Goal: Task Accomplishment & Management: Complete application form

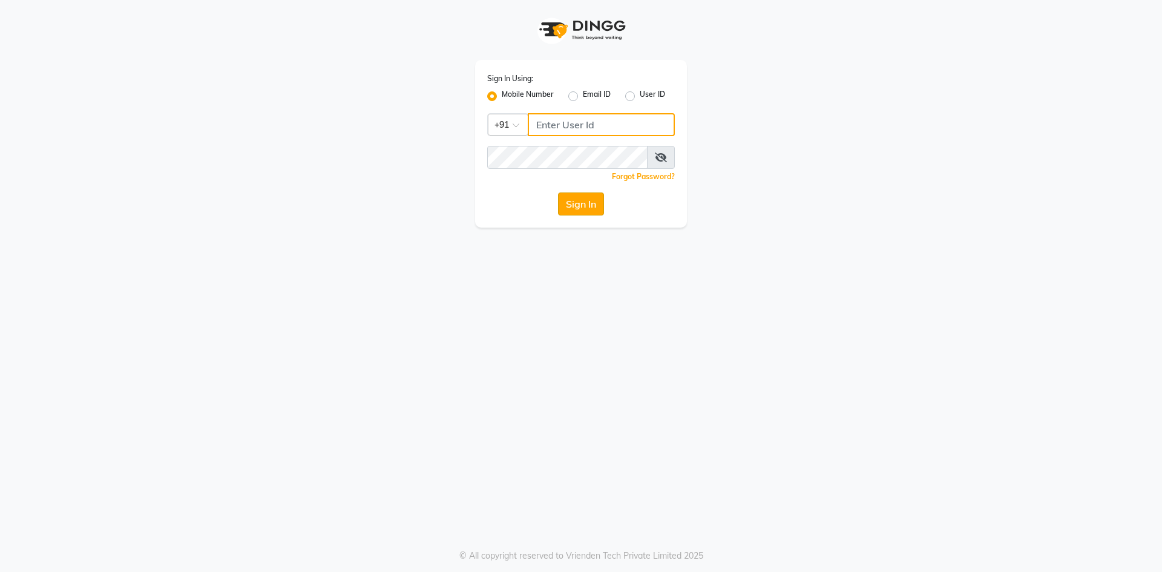
type input "6280533030"
click at [570, 203] on button "Sign In" at bounding box center [581, 203] width 46 height 23
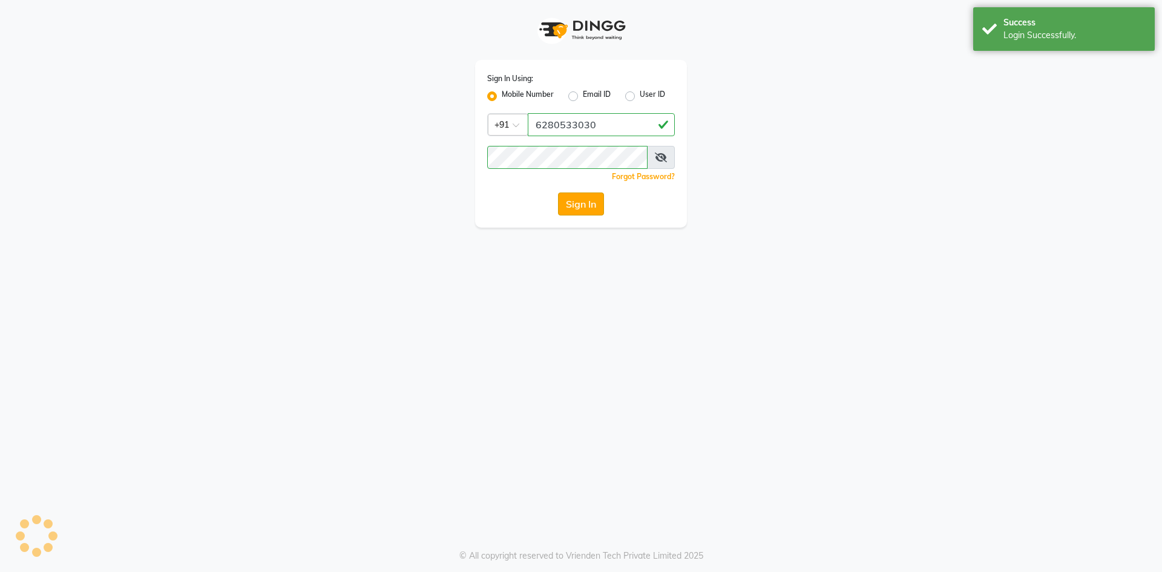
click at [577, 211] on button "Sign In" at bounding box center [581, 203] width 46 height 23
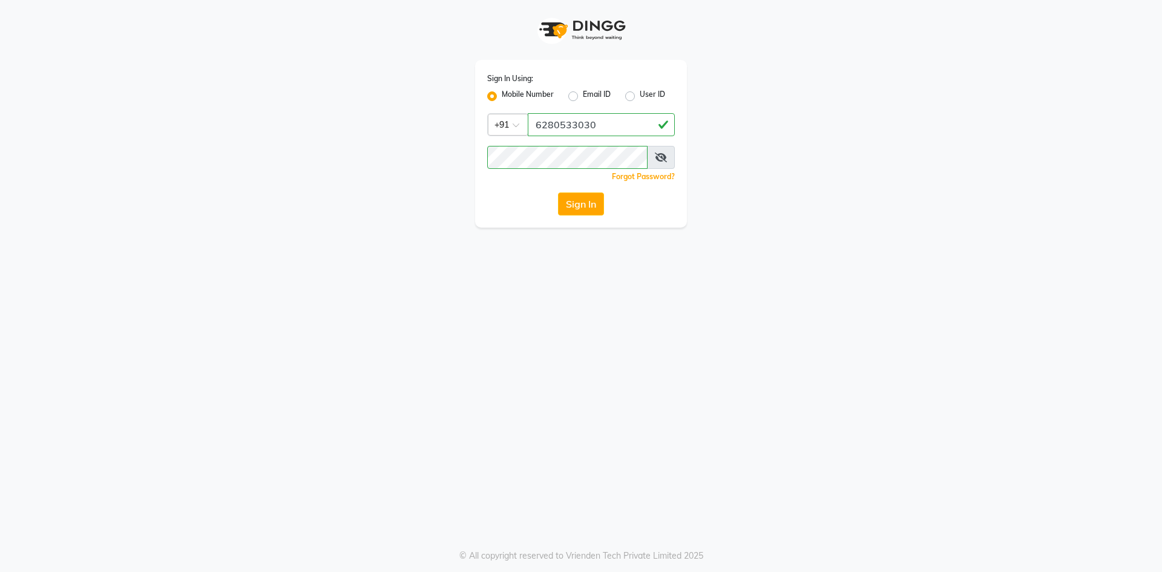
click at [599, 206] on button "Sign In" at bounding box center [581, 203] width 46 height 23
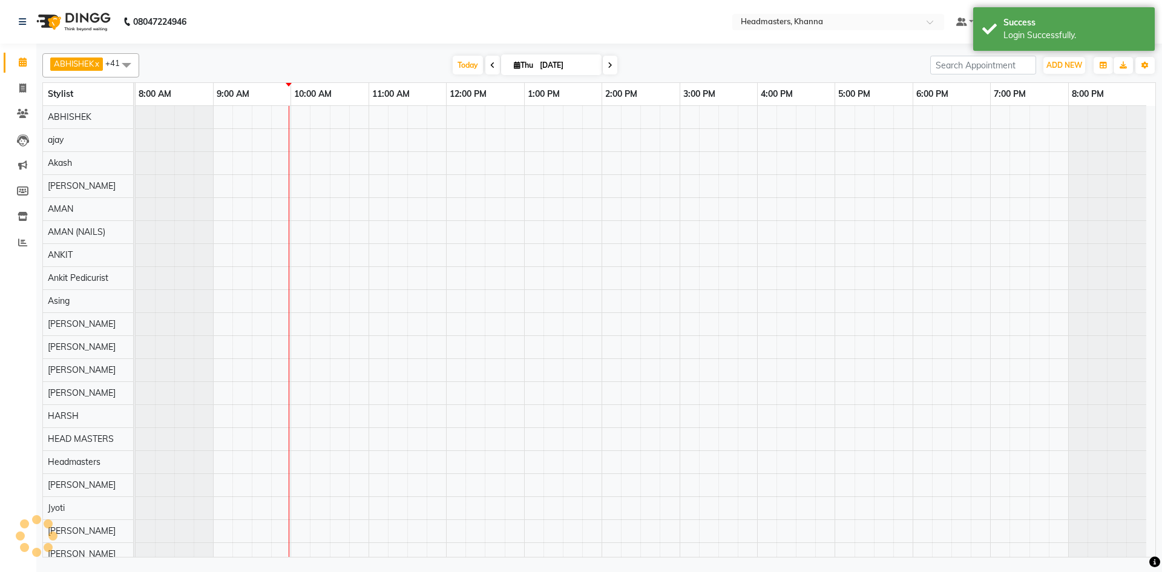
select select "en"
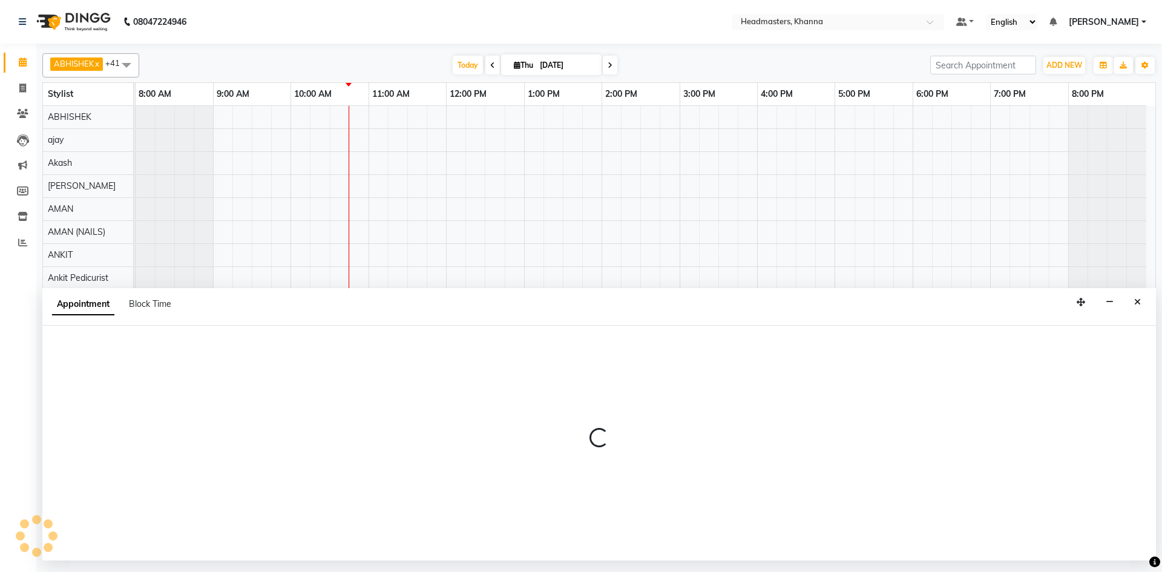
select select "64064"
select select "885"
select select "tentative"
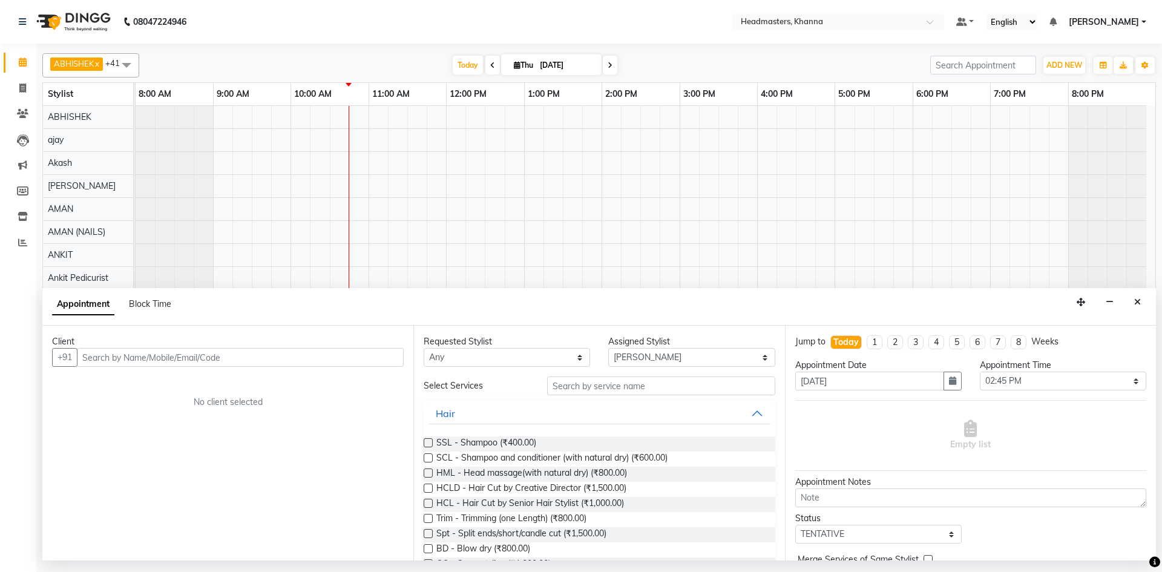
click at [222, 363] on input "text" at bounding box center [240, 357] width 327 height 19
type input "6"
click at [347, 356] on input "9463267010" at bounding box center [215, 357] width 277 height 19
type input "9463267010"
click at [367, 353] on span "Add Client" at bounding box center [378, 357] width 41 height 11
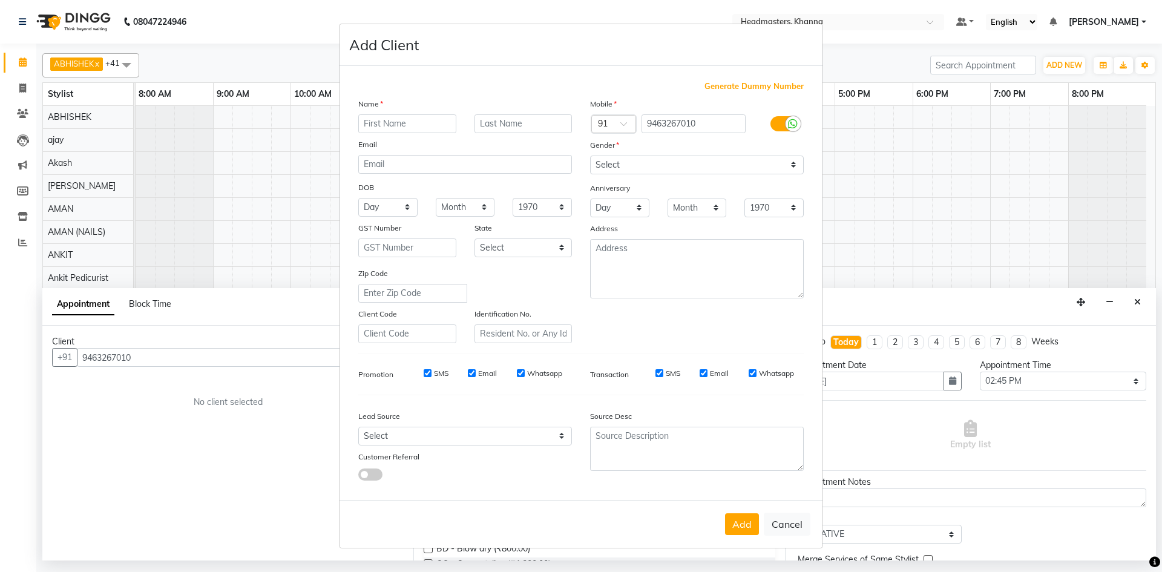
click at [399, 123] on input "text" at bounding box center [407, 123] width 98 height 19
click at [390, 123] on input "text" at bounding box center [407, 123] width 98 height 19
type input "rajni"
drag, startPoint x: 614, startPoint y: 157, endPoint x: 605, endPoint y: 174, distance: 19.2
click at [614, 157] on select "Select Male Female Other Prefer Not To Say" at bounding box center [697, 165] width 214 height 19
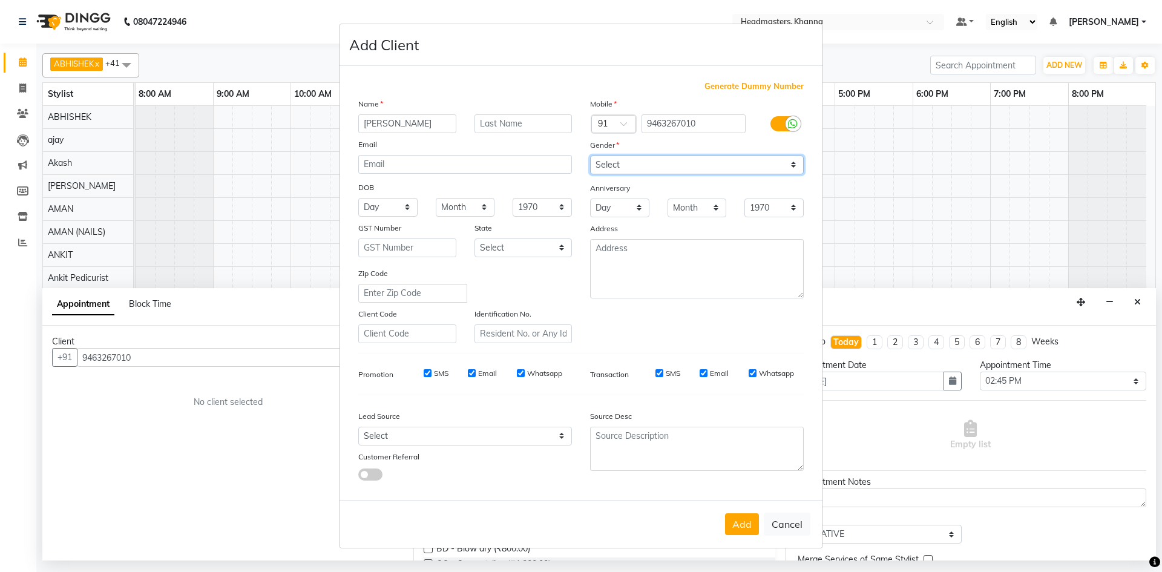
click at [590, 156] on select "Select Male Female Other Prefer Not To Say" at bounding box center [697, 165] width 214 height 19
click at [637, 163] on select "Select Male Female Other Prefer Not To Say" at bounding box center [697, 165] width 214 height 19
select select "female"
click at [590, 156] on select "Select Male Female Other Prefer Not To Say" at bounding box center [697, 165] width 214 height 19
click at [740, 520] on button "Add" at bounding box center [742, 524] width 34 height 22
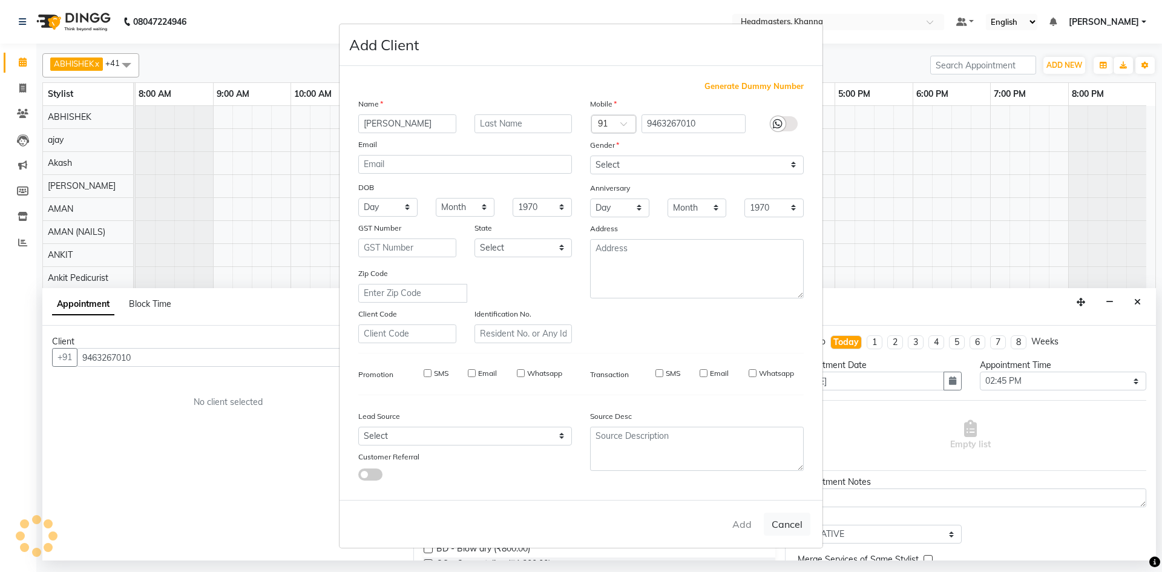
select select
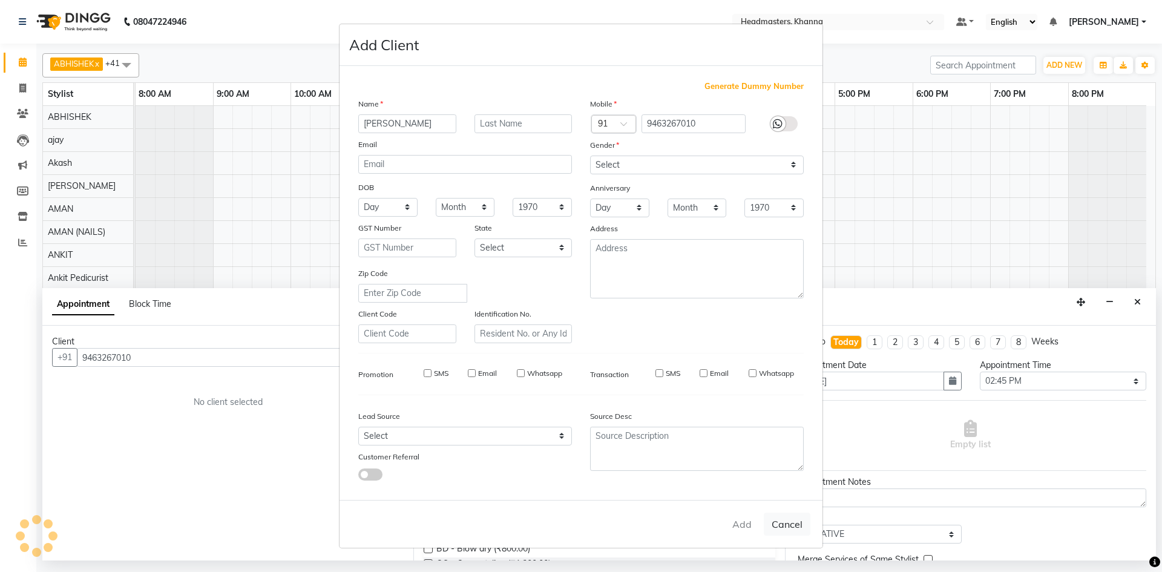
select select
checkbox input "false"
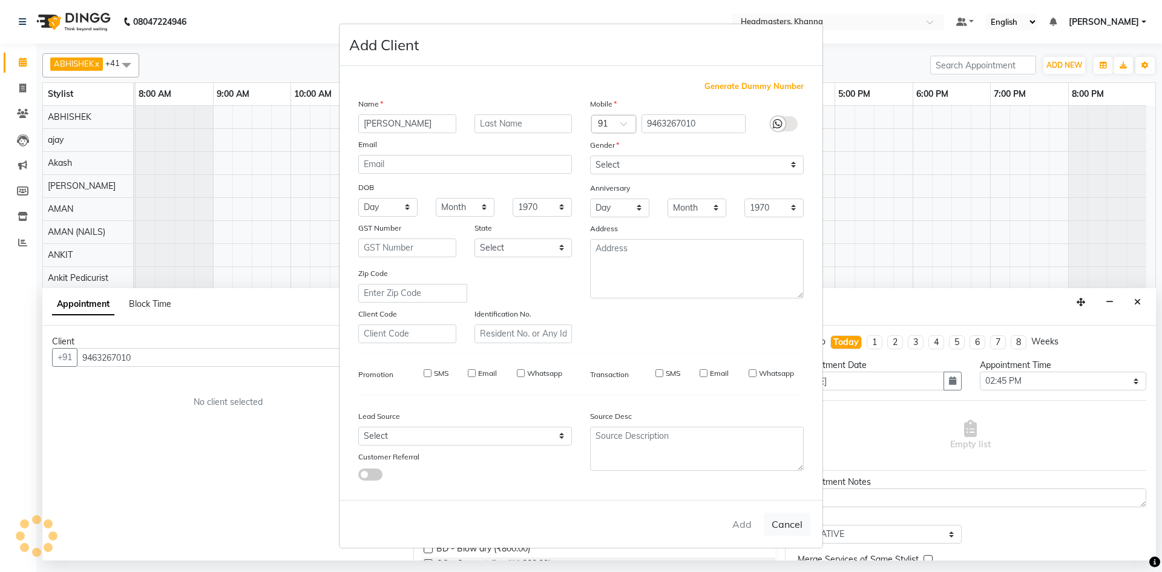
checkbox input "false"
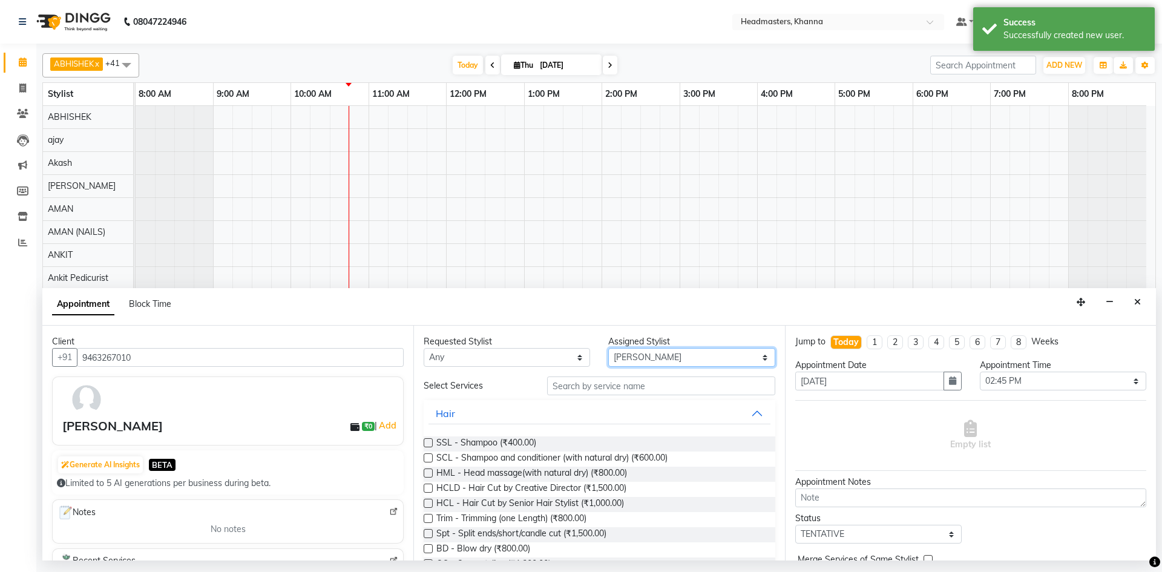
click at [649, 357] on select "Select ABHISHEK ajay Akash AKHIL AMAN AMAN (NAILS) ANKIT Ankit Pedicurist Asing…" at bounding box center [691, 357] width 166 height 19
select select "60855"
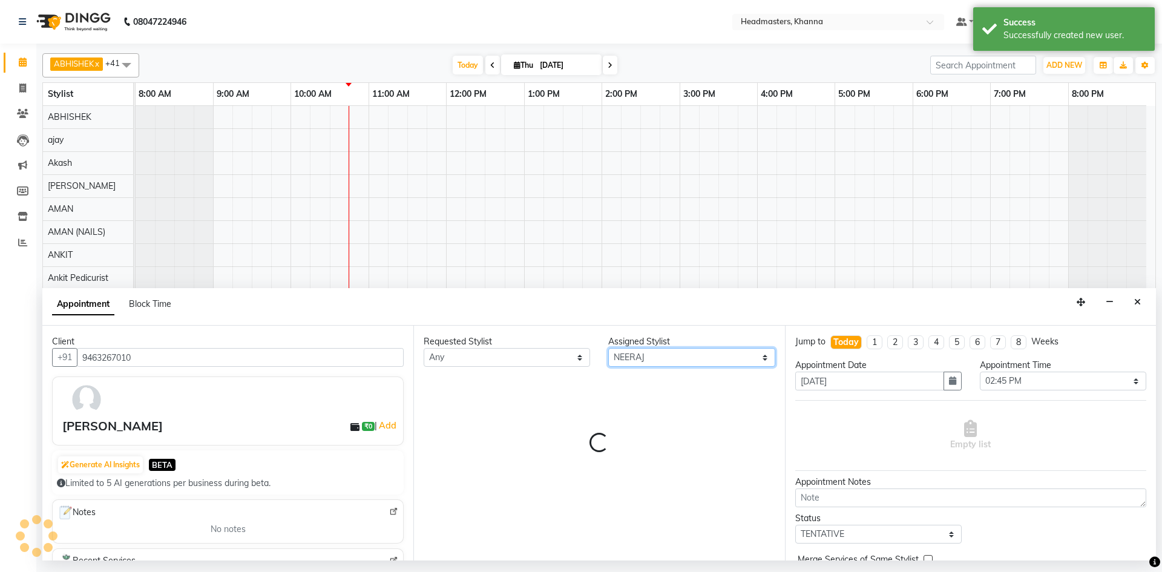
click at [648, 353] on select "Select ABHISHEK ajay Akash AKHIL AMAN AMAN (NAILS) ANKIT Ankit Pedicurist Asing…" at bounding box center [691, 357] width 166 height 19
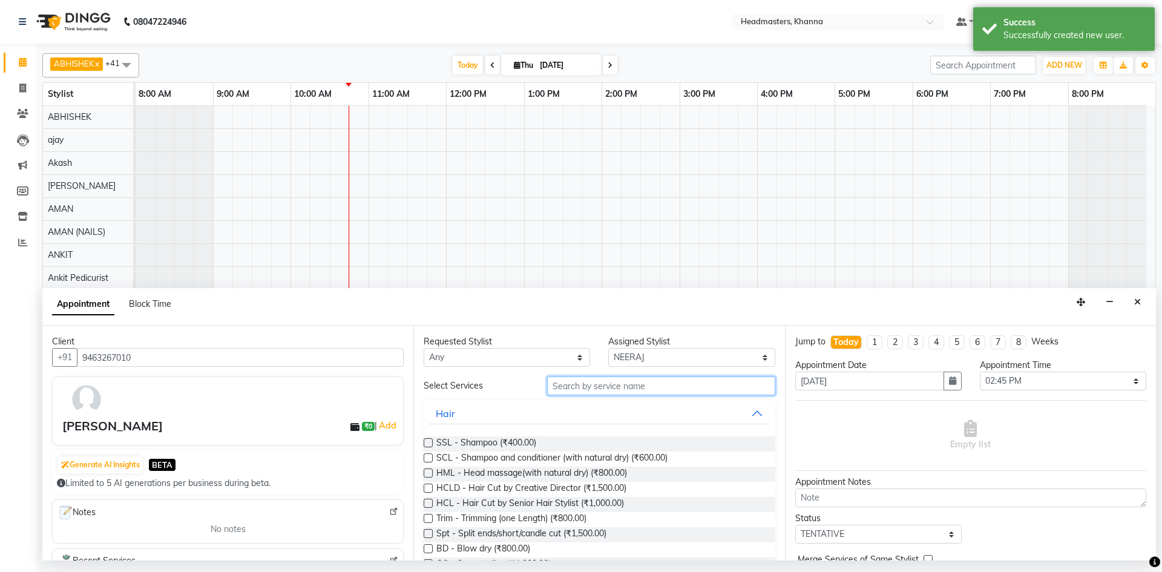
click at [570, 387] on input "text" at bounding box center [661, 385] width 228 height 19
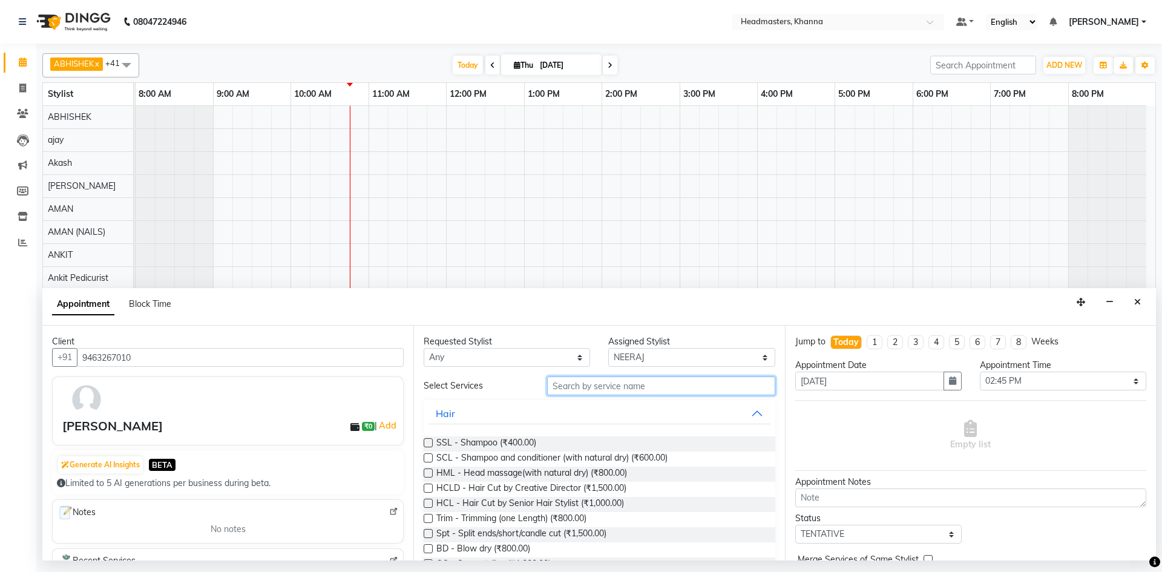
click at [611, 389] on input "text" at bounding box center [661, 385] width 228 height 19
click at [607, 383] on input "text" at bounding box center [661, 385] width 228 height 19
click at [603, 382] on input "text" at bounding box center [661, 385] width 228 height 19
click at [224, 345] on div "Client" at bounding box center [228, 341] width 352 height 13
click at [773, 314] on div "Appointment Block Time" at bounding box center [599, 307] width 1114 height 38
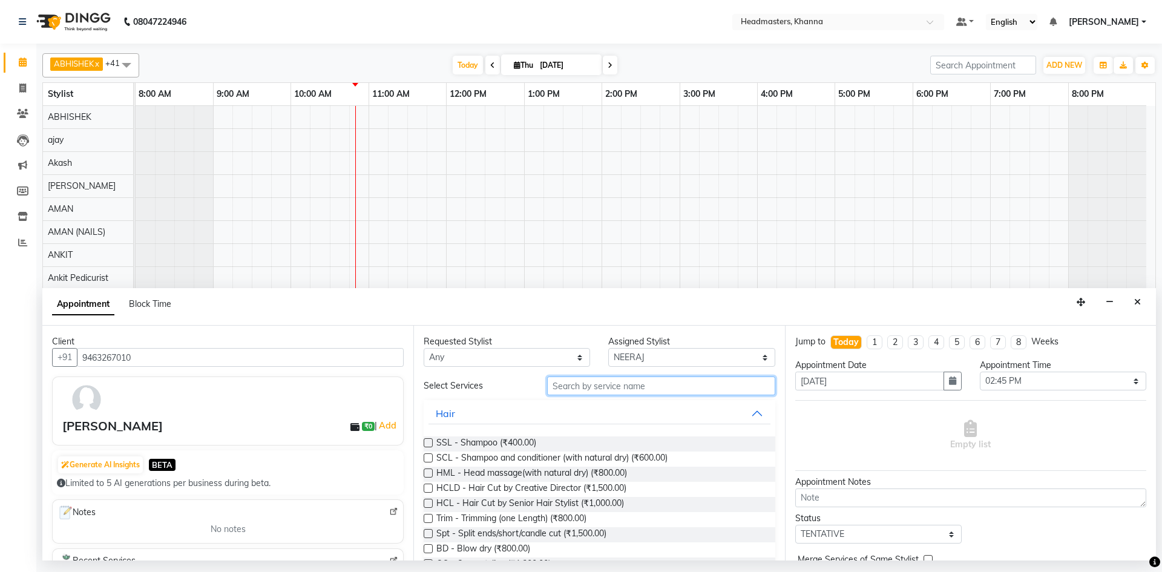
click at [581, 388] on input "text" at bounding box center [661, 385] width 228 height 19
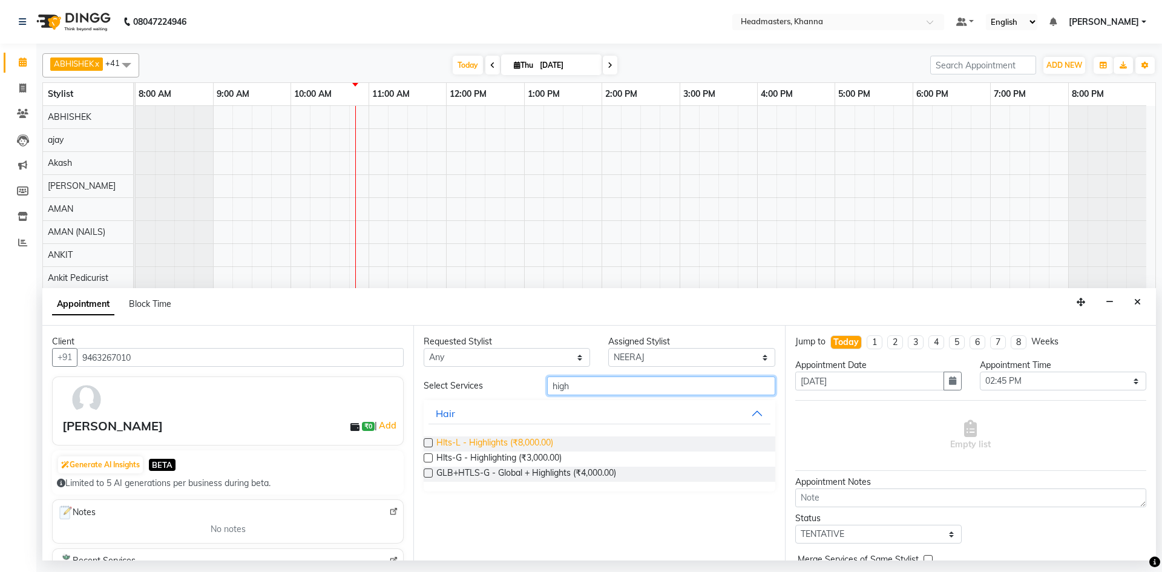
type input "high"
click at [483, 441] on span "Hlts-L - Highlights (₹8,000.00)" at bounding box center [494, 443] width 117 height 15
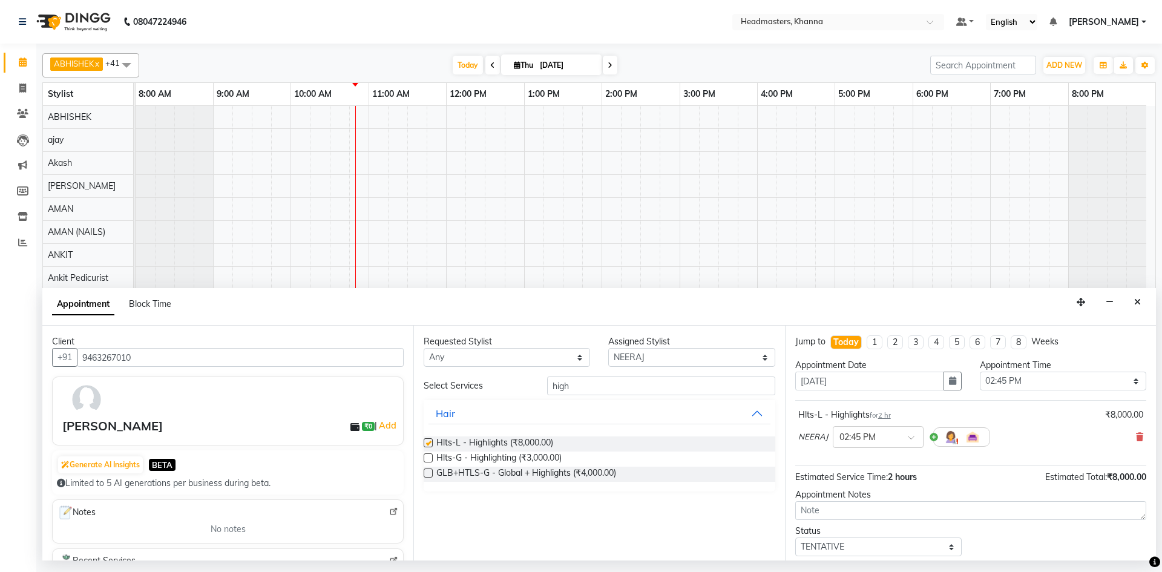
checkbox input "false"
click at [980, 378] on select "Select 09:00 AM 09:15 AM 09:30 AM 09:45 AM 10:00 AM 10:15 AM 10:30 AM 10:45 AM …" at bounding box center [1063, 381] width 166 height 19
select select "660"
click at [980, 372] on select "Select 09:00 AM 09:15 AM 09:30 AM 09:45 AM 10:00 AM 10:15 AM 10:30 AM 10:45 AM …" at bounding box center [1063, 381] width 166 height 19
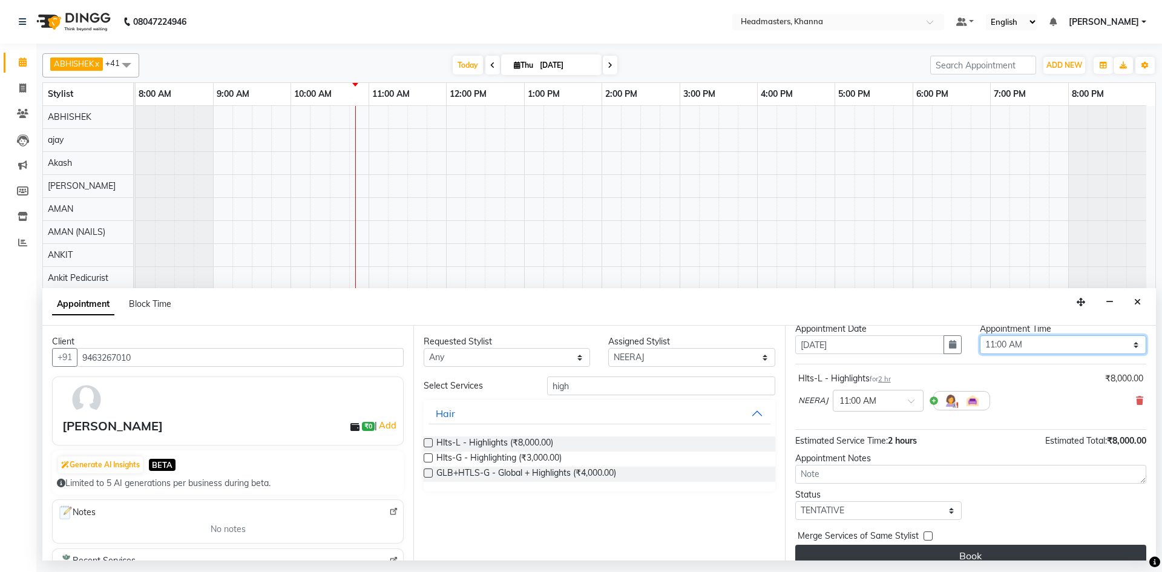
scroll to position [52, 0]
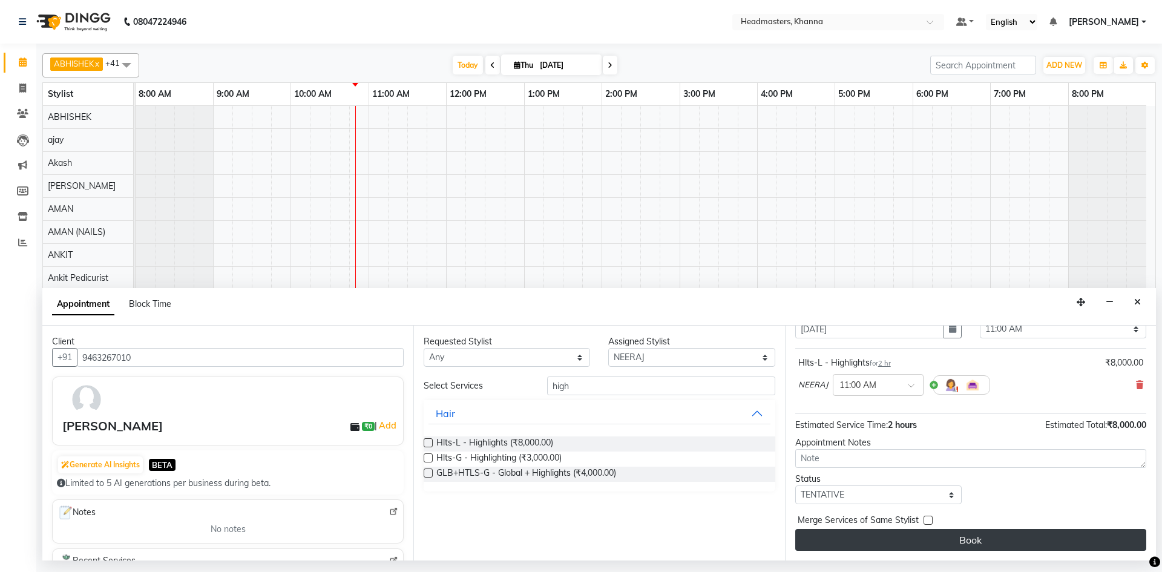
click at [938, 545] on button "Book" at bounding box center [970, 540] width 351 height 22
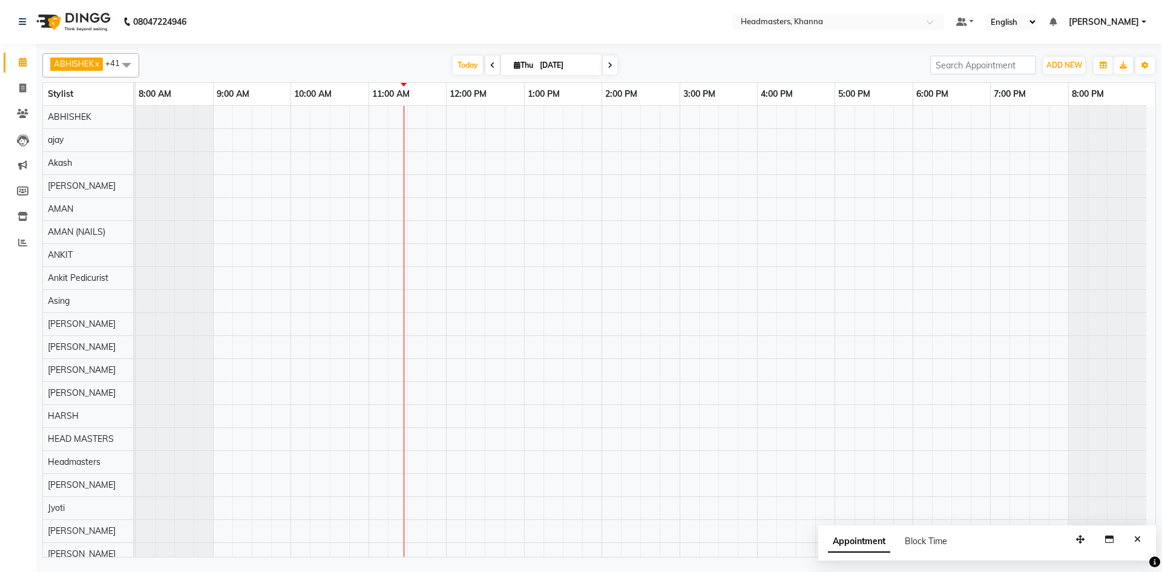
drag, startPoint x: 280, startPoint y: 59, endPoint x: 294, endPoint y: 82, distance: 26.9
click at [280, 59] on div "Today Thu 04-09-2025" at bounding box center [534, 65] width 779 height 18
drag, startPoint x: 744, startPoint y: 248, endPoint x: 744, endPoint y: 241, distance: 6.7
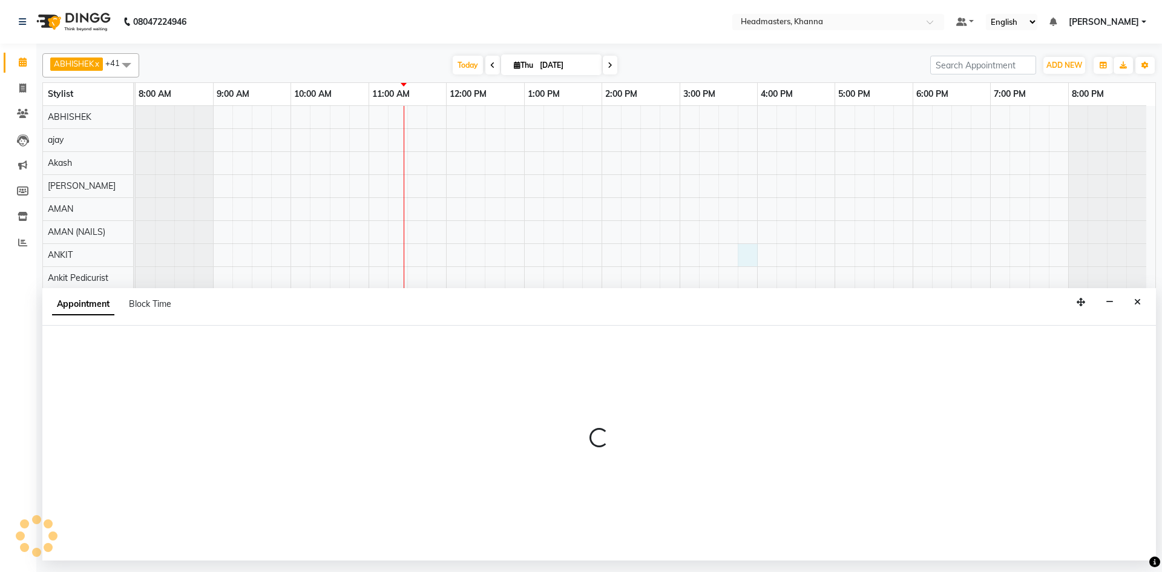
select select "60812"
select select "tentative"
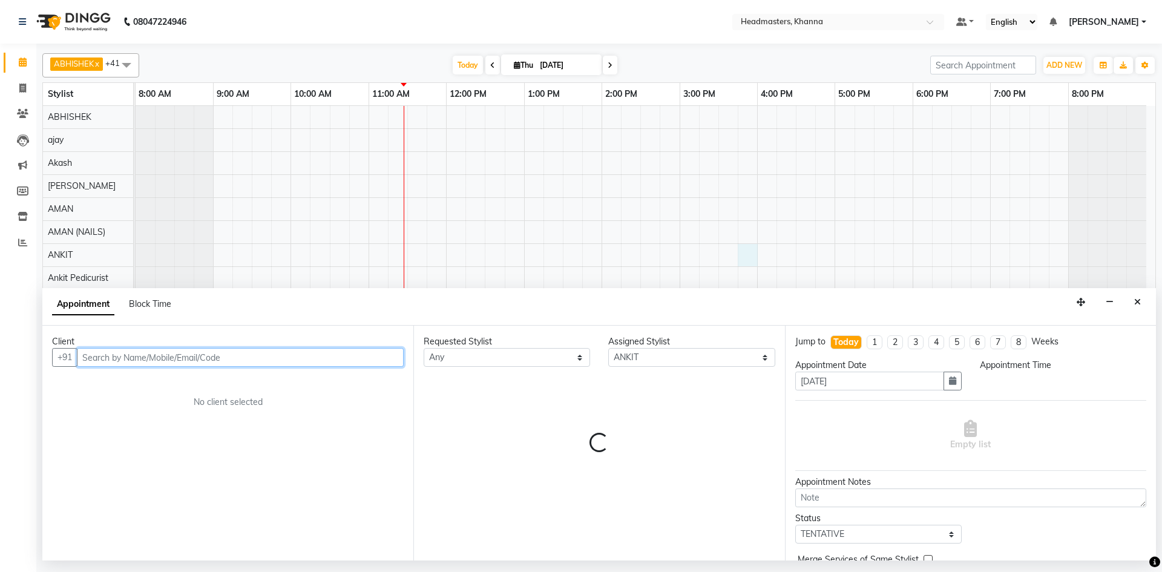
select select "945"
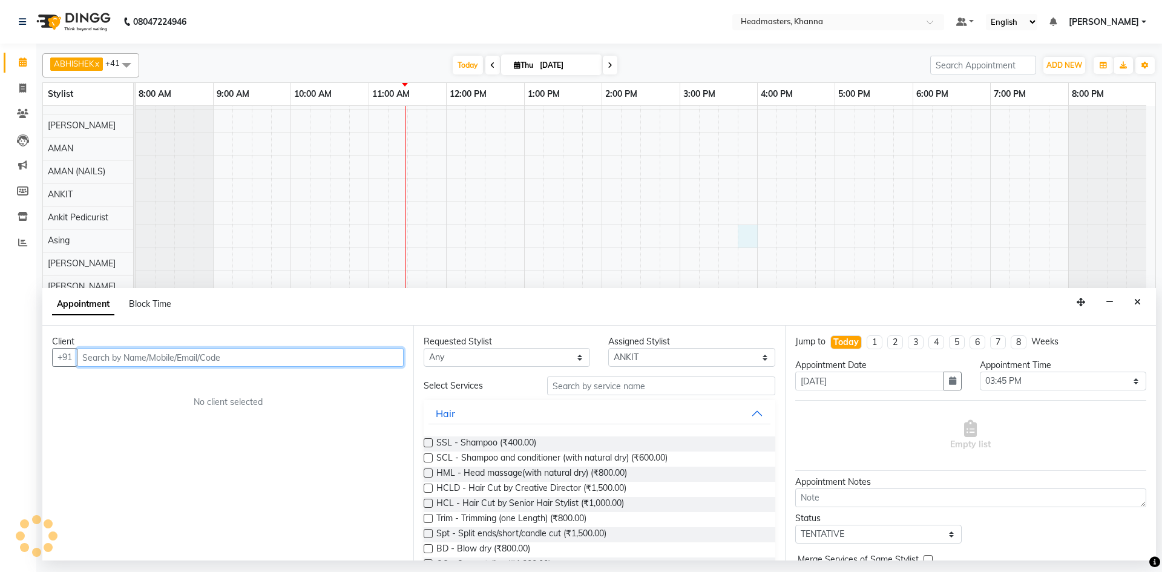
scroll to position [0, 0]
click at [210, 355] on input "text" at bounding box center [240, 357] width 327 height 19
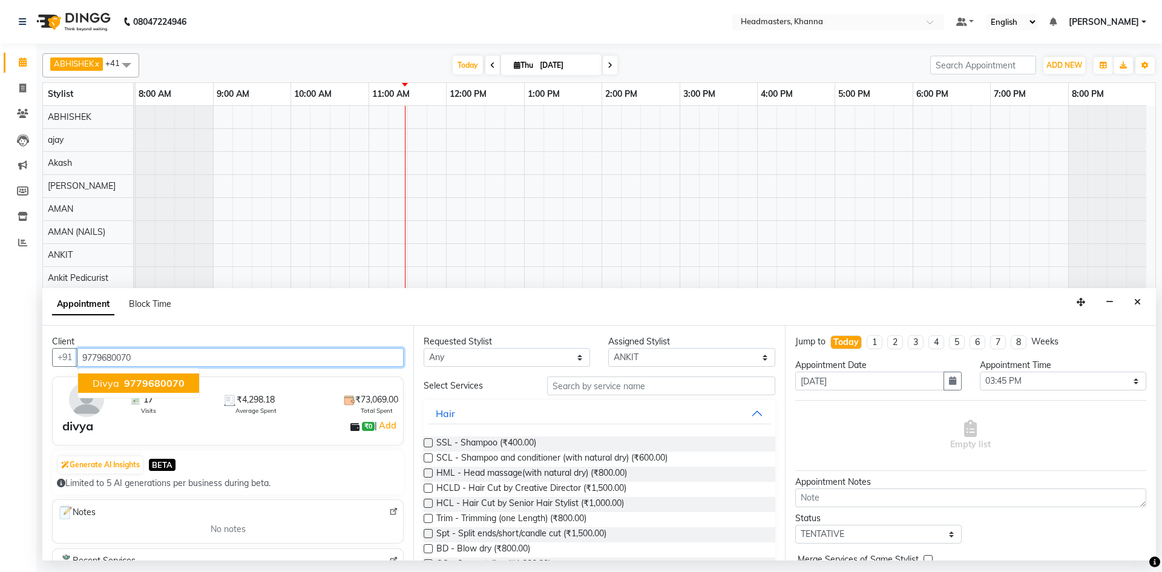
drag, startPoint x: 162, startPoint y: 383, endPoint x: 342, endPoint y: 381, distance: 180.4
click at [160, 383] on span "9779680070" at bounding box center [154, 383] width 61 height 12
type input "9779680070"
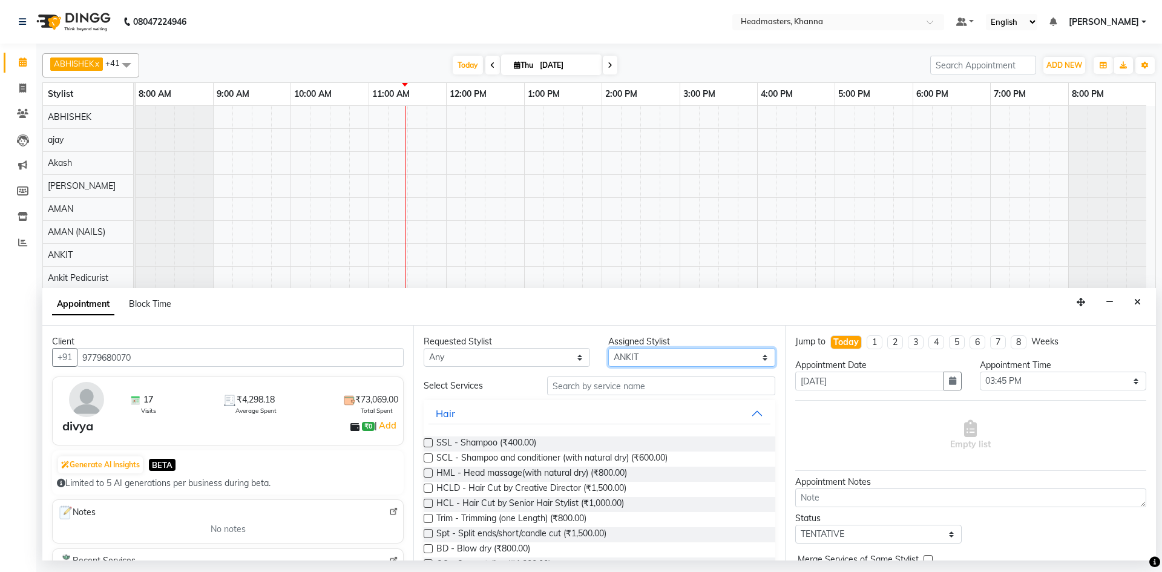
click at [677, 359] on select "Select ABHISHEK ajay Akash AKHIL AMAN AMAN (NAILS) ANKIT Ankit Pedicurist Asing…" at bounding box center [691, 357] width 166 height 19
select select "60855"
click at [677, 358] on select "Select ABHISHEK ajay Akash AKHIL AMAN AMAN (NAILS) ANKIT Ankit Pedicurist Asing…" at bounding box center [691, 357] width 166 height 19
click at [592, 390] on input "text" at bounding box center [661, 385] width 228 height 19
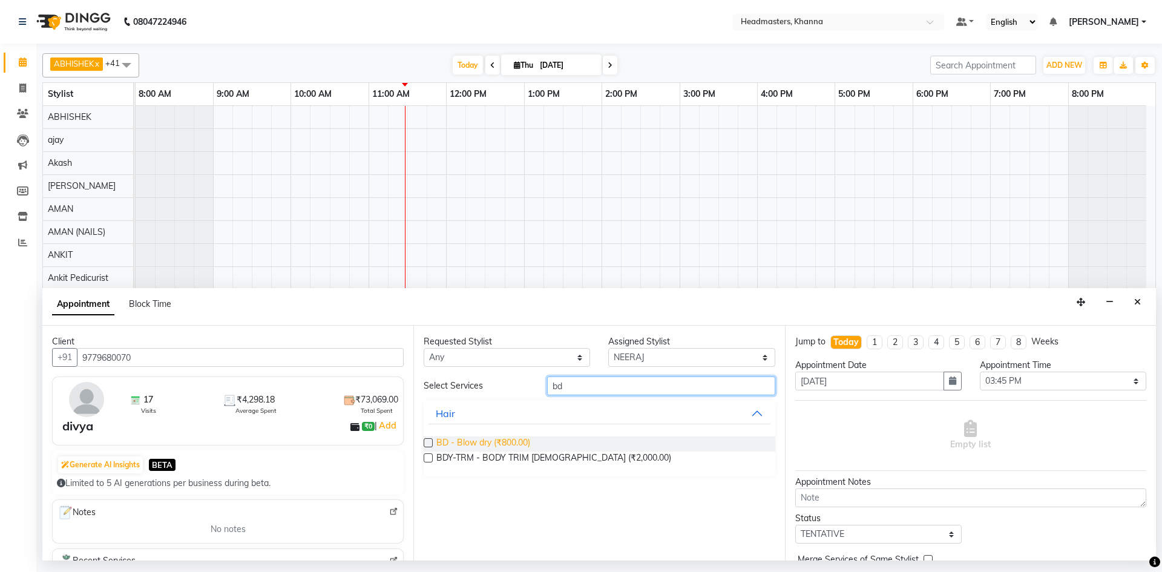
type input "bd"
click at [494, 445] on span "BD - Blow dry (₹800.00)" at bounding box center [483, 443] width 94 height 15
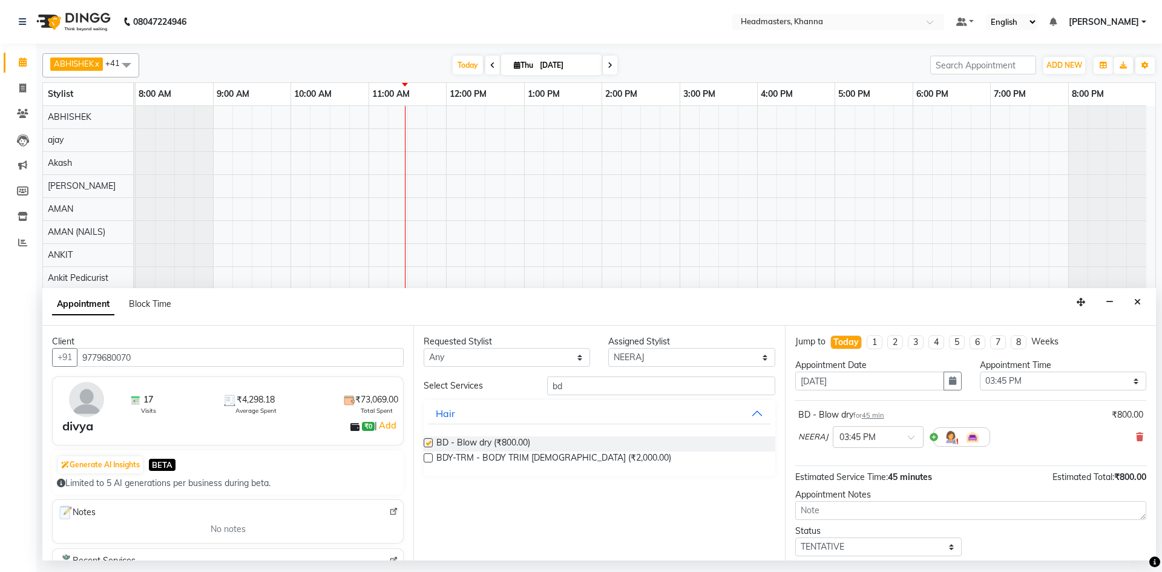
checkbox input "false"
click at [1030, 383] on select "Select 09:00 AM 09:15 AM 09:30 AM 09:45 AM 10:00 AM 10:15 AM 10:30 AM 10:45 AM …" at bounding box center [1063, 381] width 166 height 19
select select "690"
click at [980, 372] on select "Select 09:00 AM 09:15 AM 09:30 AM 09:45 AM 10:00 AM 10:15 AM 10:30 AM 10:45 AM …" at bounding box center [1063, 381] width 166 height 19
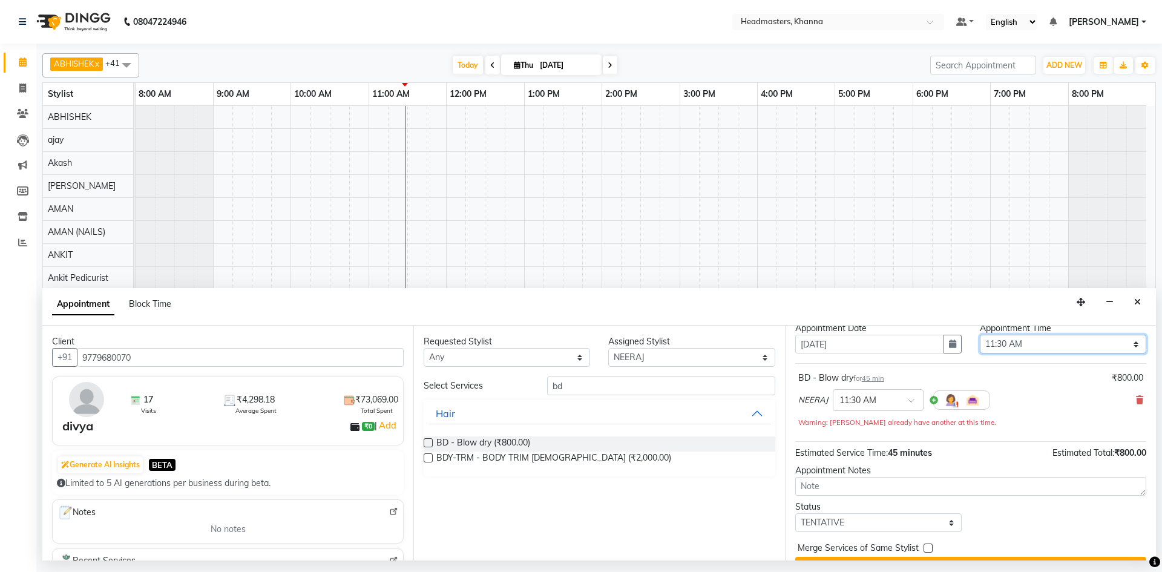
scroll to position [65, 0]
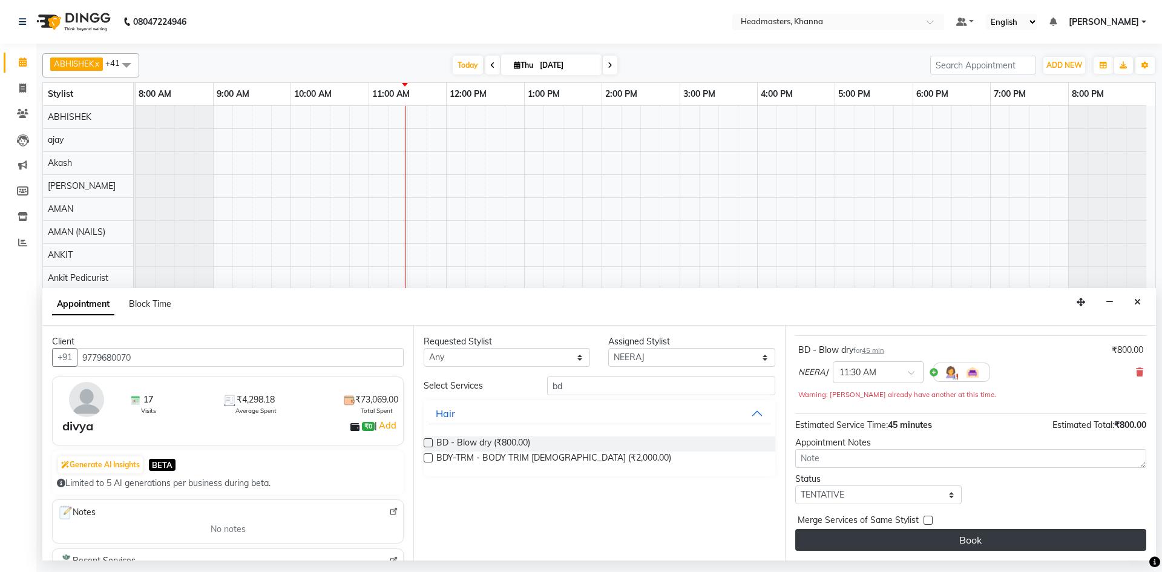
click at [968, 542] on button "Book" at bounding box center [970, 540] width 351 height 22
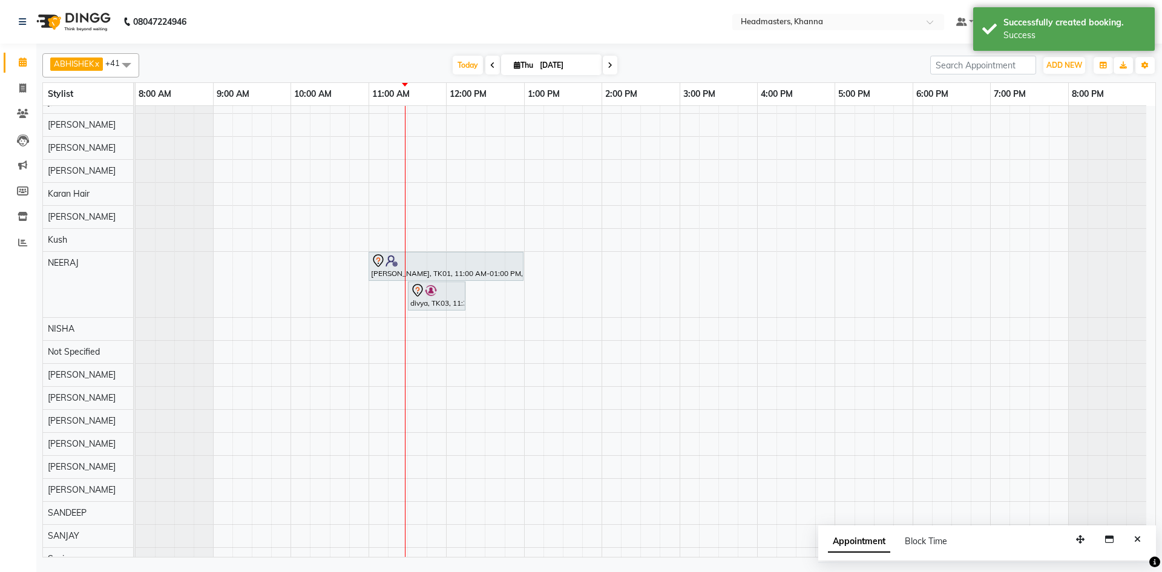
scroll to position [484, 0]
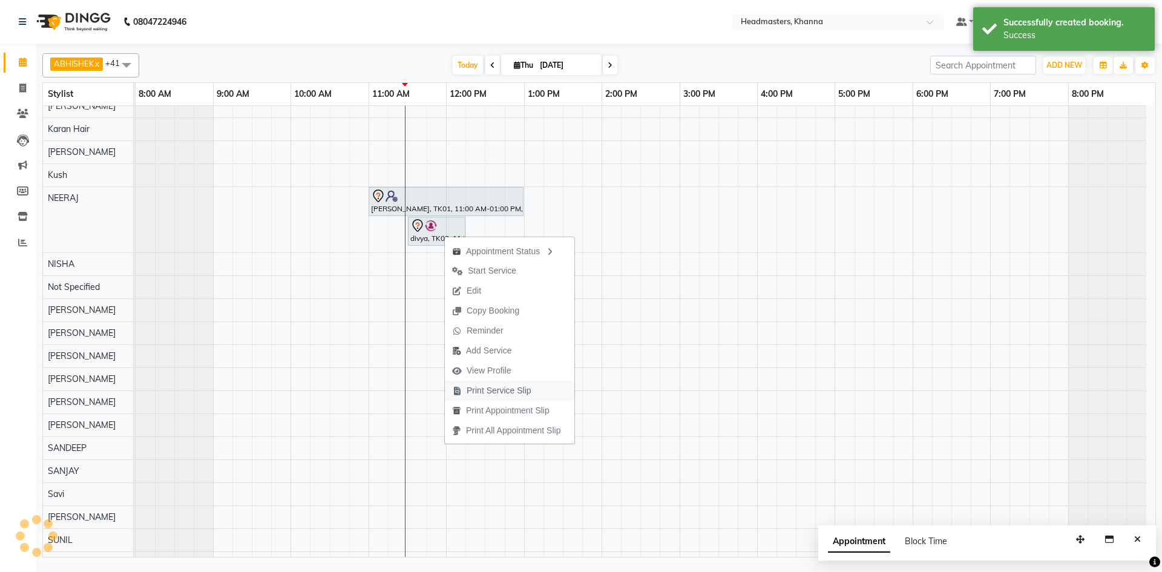
click at [508, 393] on span "Print Service Slip" at bounding box center [499, 390] width 65 height 13
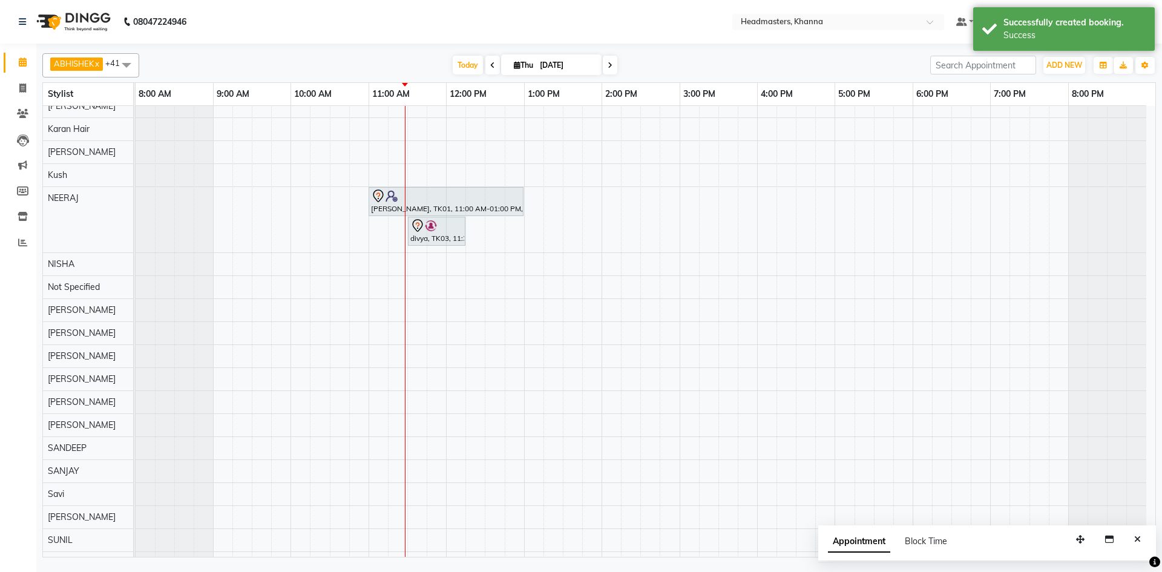
click at [367, 23] on nav "08047224946 Select Location × Headmasters, Khanna Default Panel My Panel Englis…" at bounding box center [581, 22] width 1162 height 44
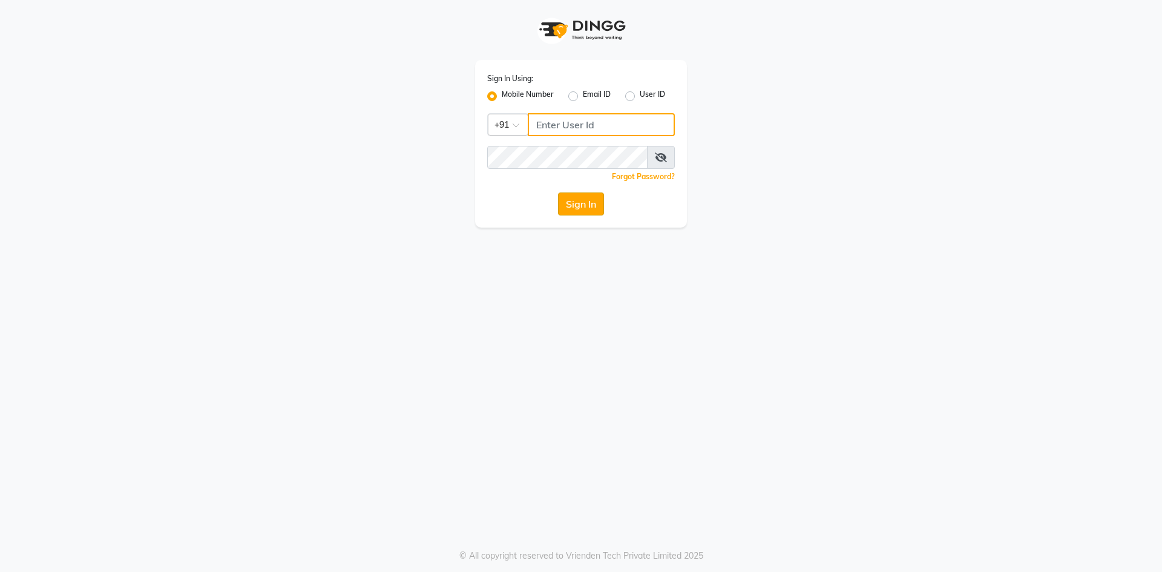
type input "6280533030"
click at [597, 203] on button "Sign In" at bounding box center [581, 203] width 46 height 23
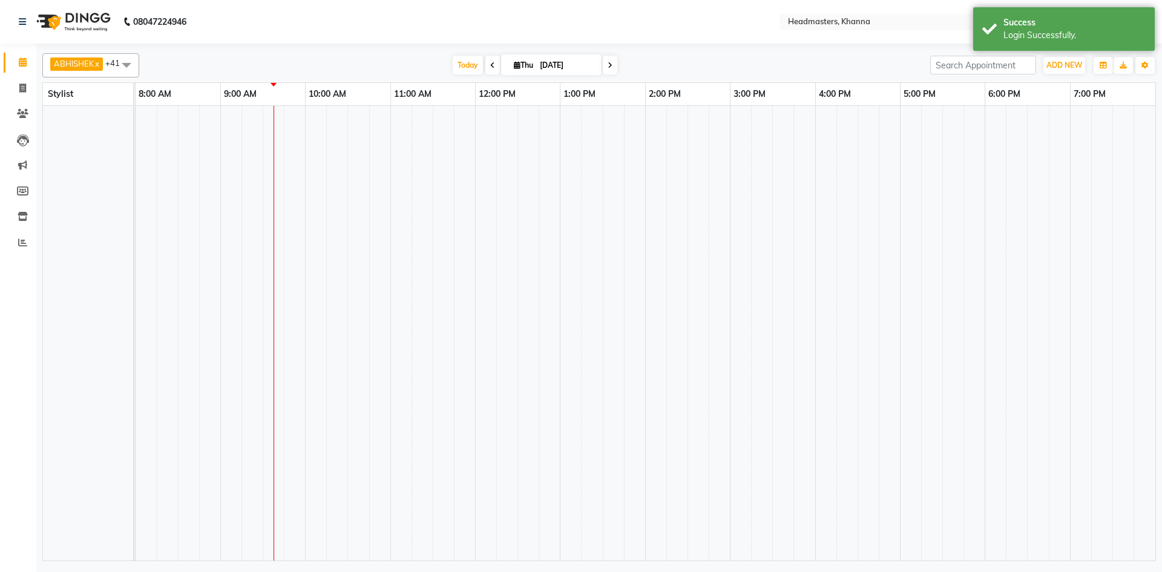
select select "en"
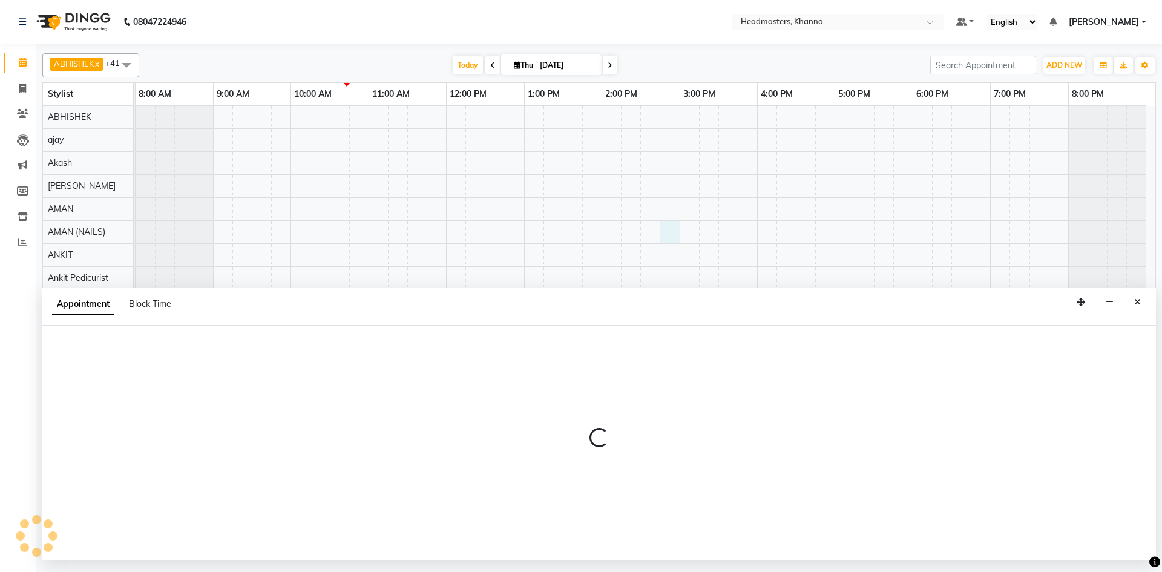
select select "87805"
select select "885"
select select "tentative"
